Goal: Transaction & Acquisition: Purchase product/service

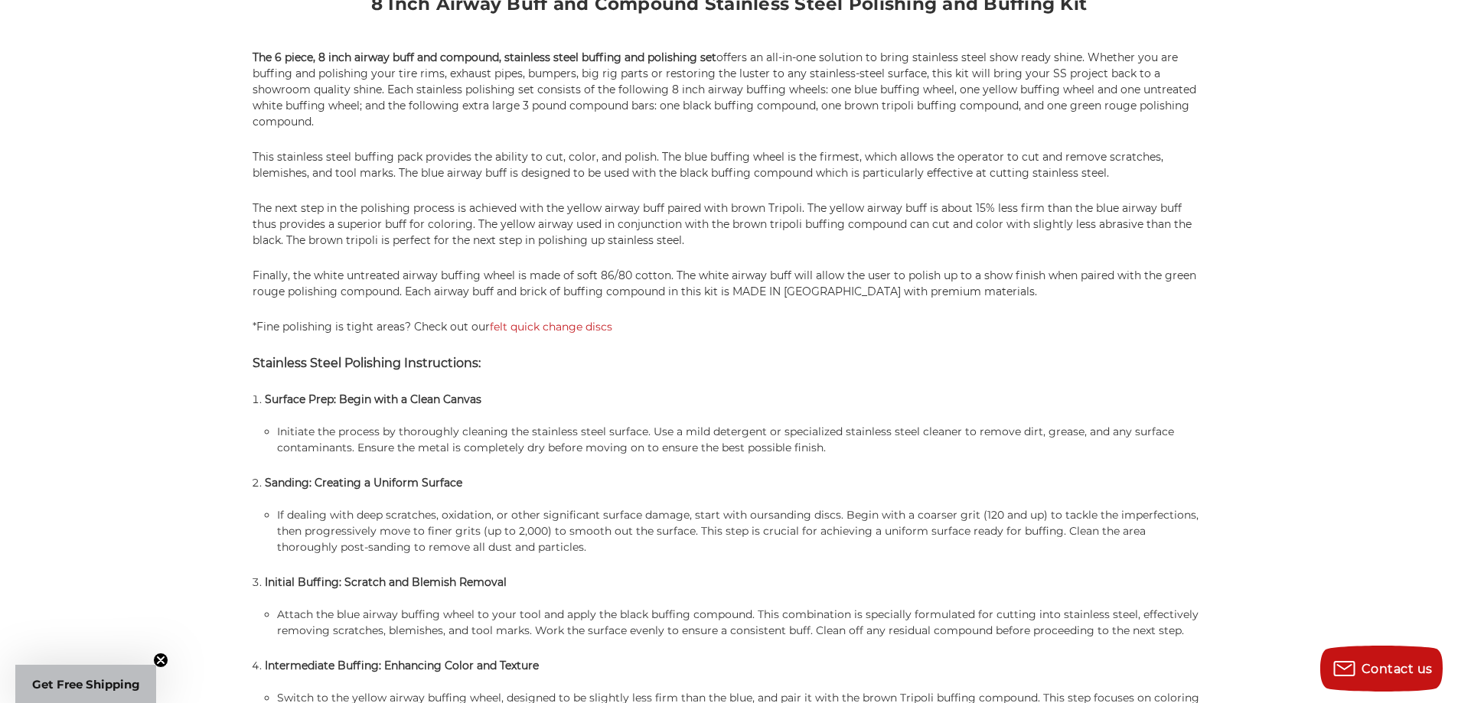
scroll to position [918, 0]
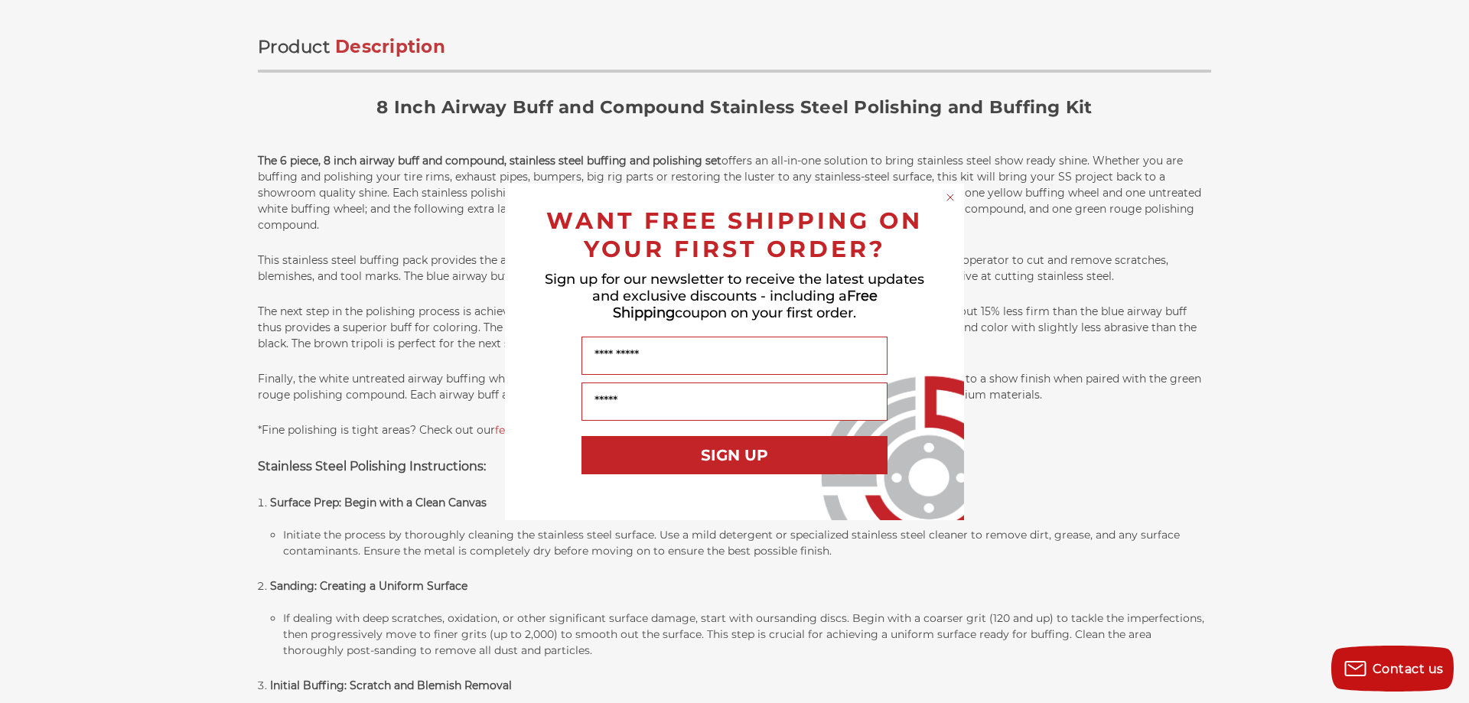
click at [953, 197] on circle "Close dialog" at bounding box center [950, 197] width 15 height 15
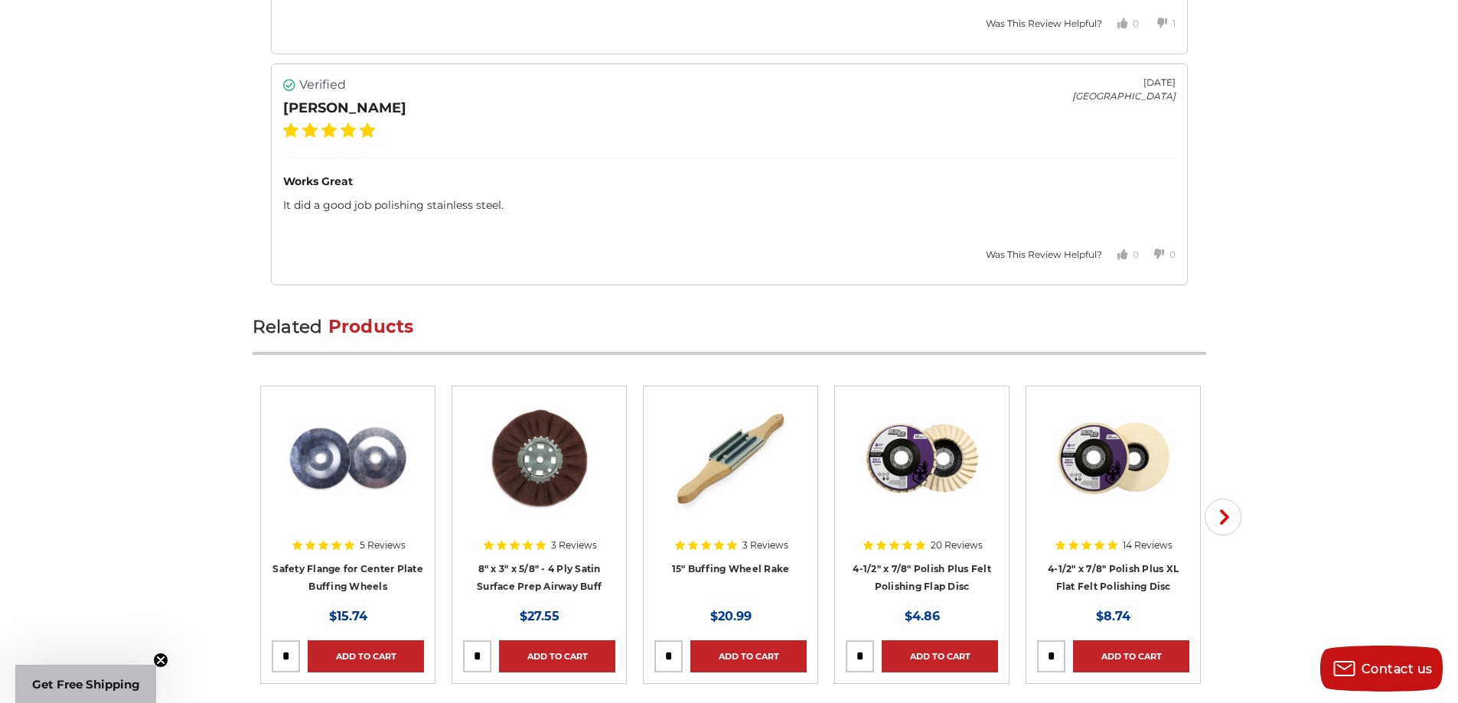
scroll to position [4132, 0]
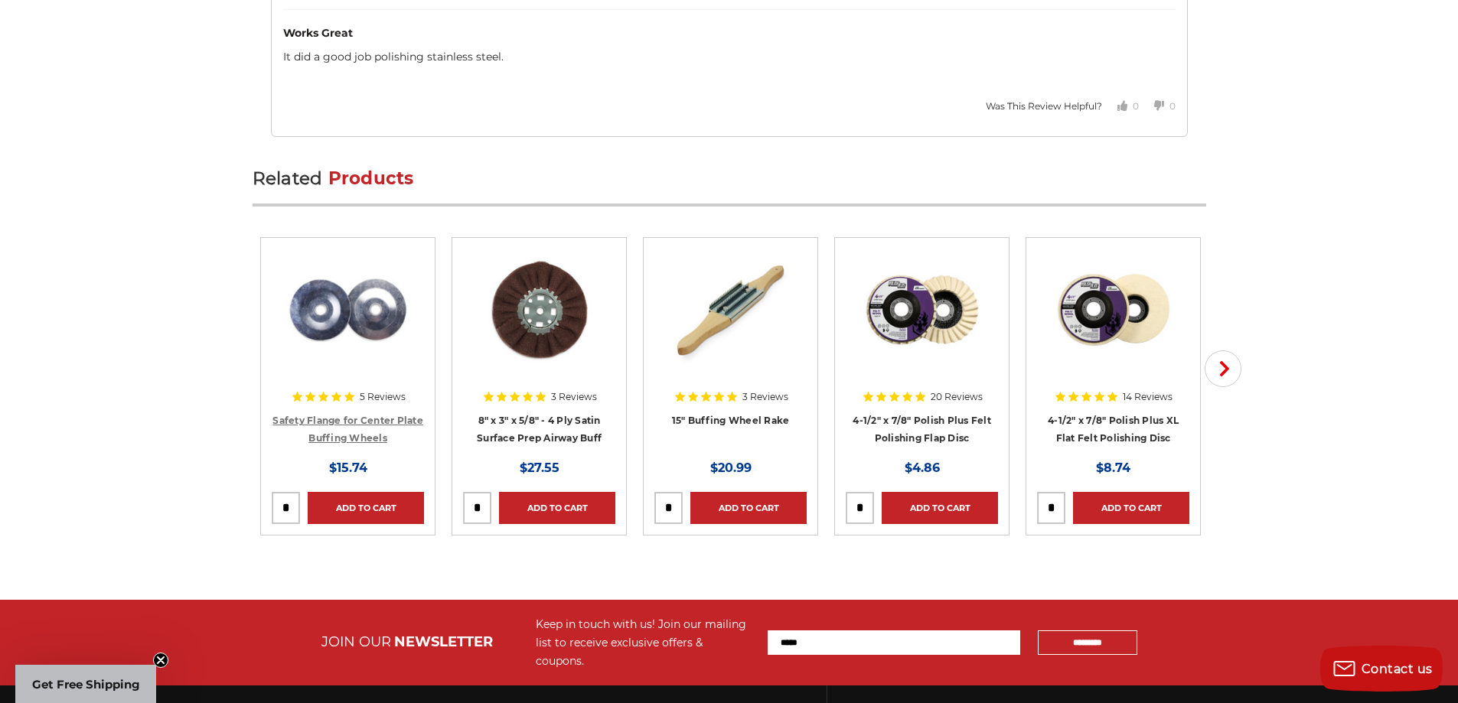
click at [381, 422] on link "Safety Flange for Center Plate Buffing Wheels" at bounding box center [347, 429] width 151 height 29
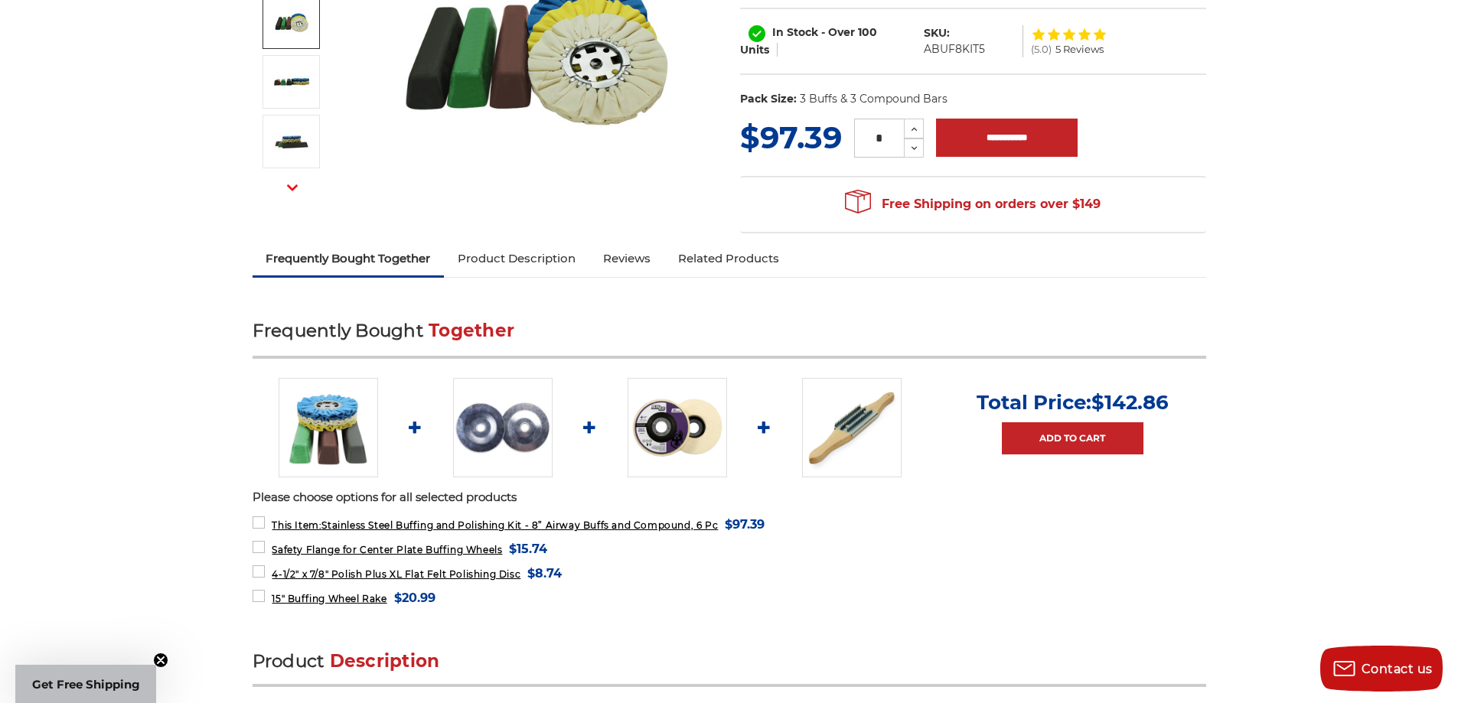
scroll to position [87, 0]
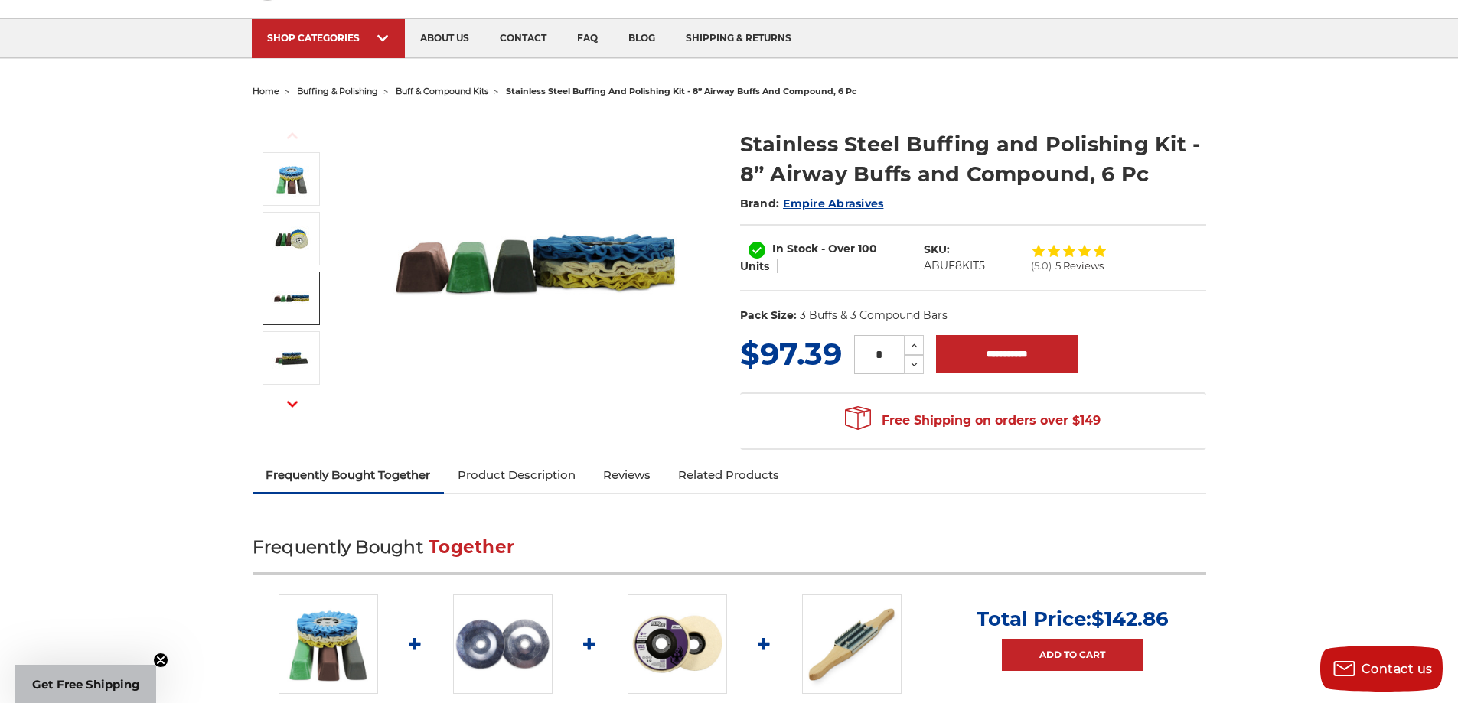
click at [547, 475] on link "Product Description" at bounding box center [516, 475] width 145 height 34
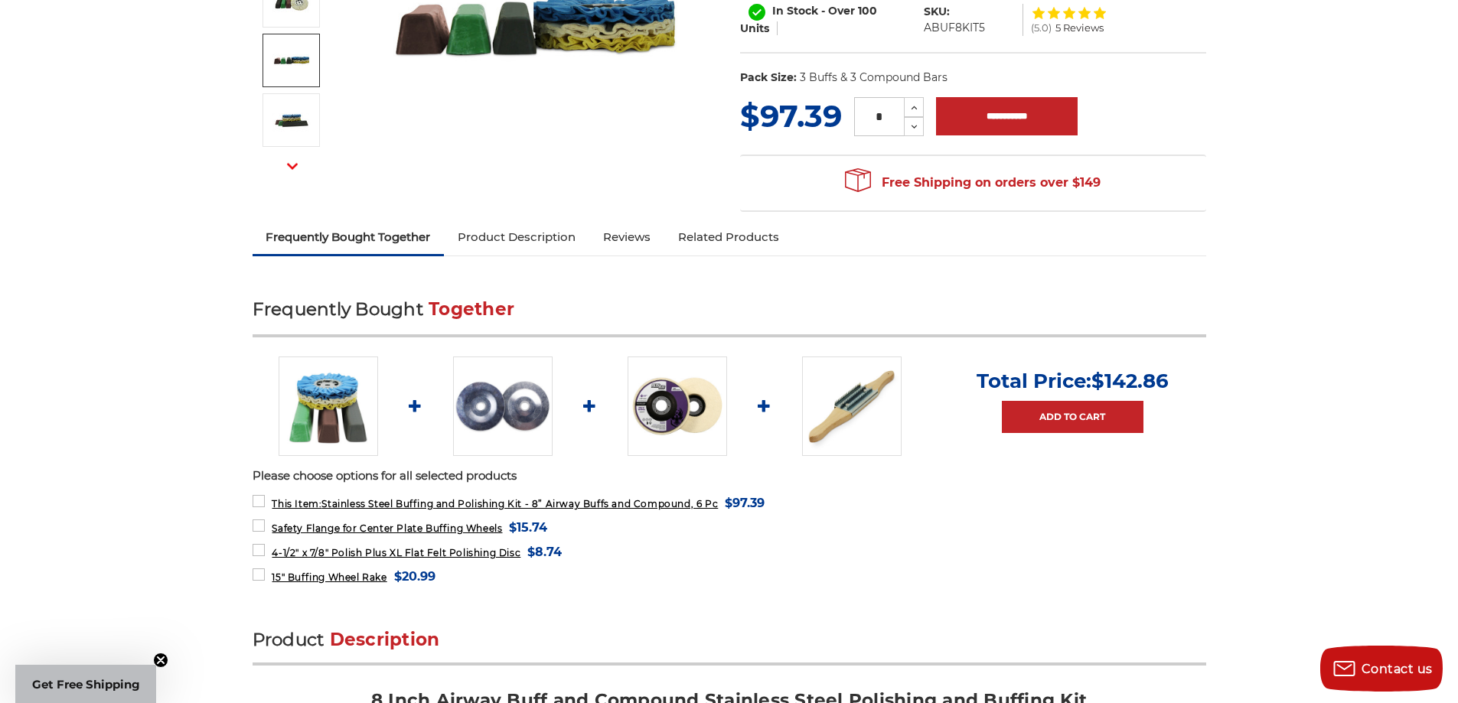
scroll to position [0, 0]
